Goal: Task Accomplishment & Management: Manage account settings

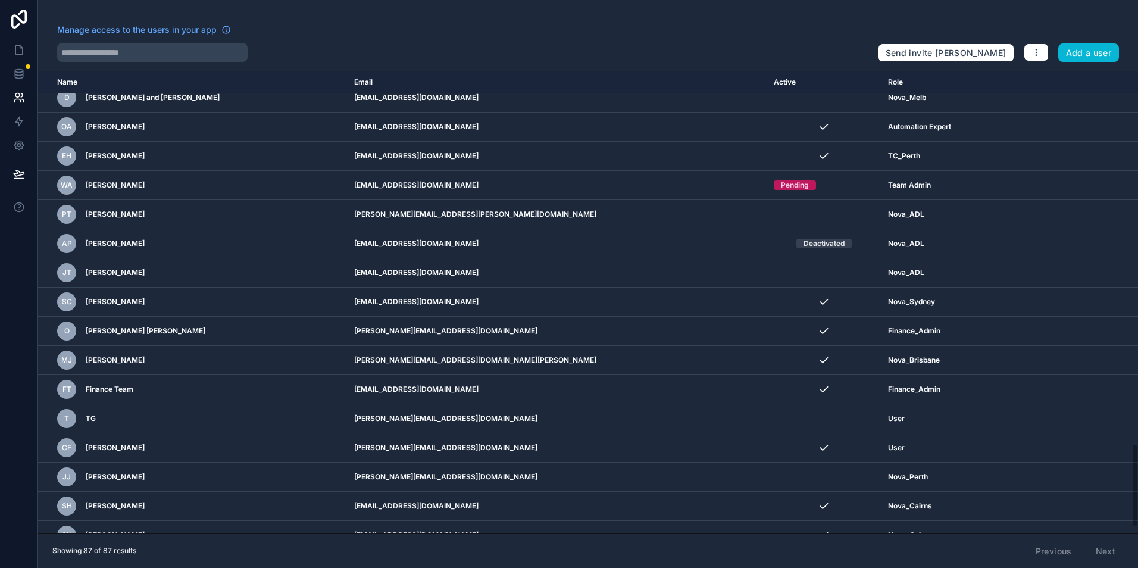
scroll to position [2096, 0]
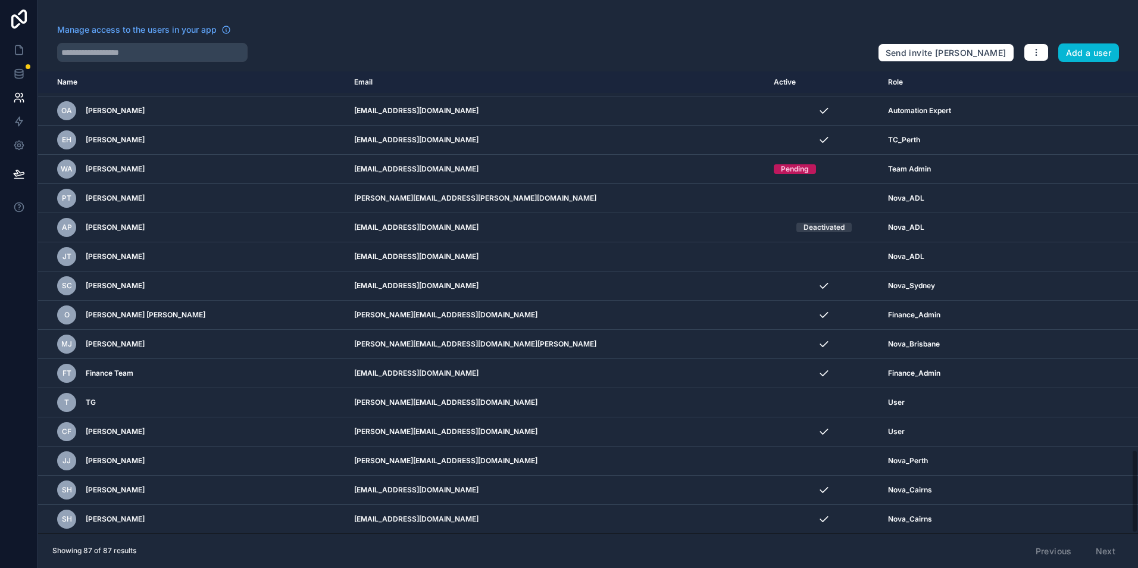
click at [29, 481] on div at bounding box center [19, 284] width 38 height 568
